Goal: Task Accomplishment & Management: Use online tool/utility

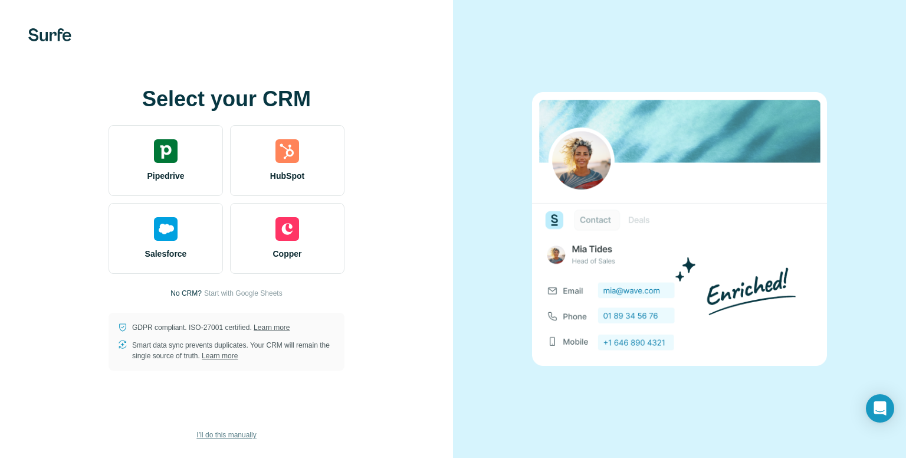
click at [203, 428] on button "I’ll do this manually" at bounding box center [226, 435] width 76 height 18
